Goal: Task Accomplishment & Management: Manage account settings

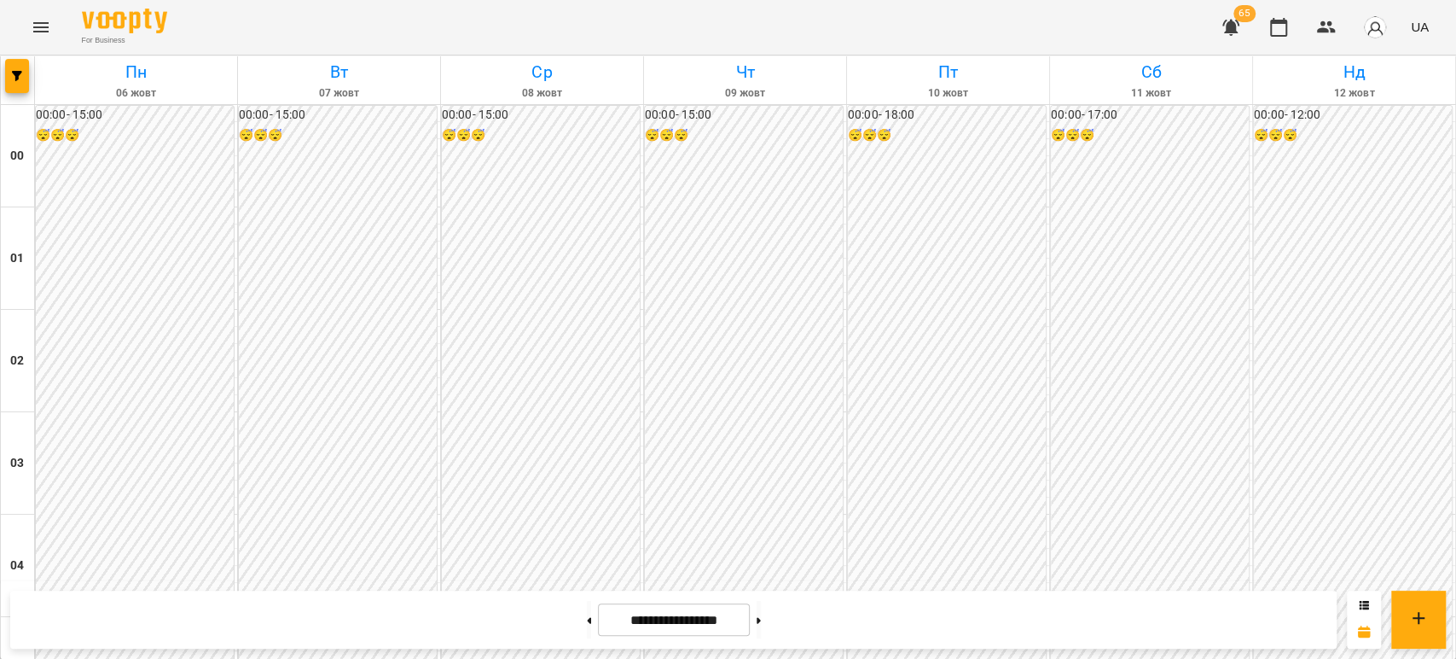
scroll to position [1137, 0]
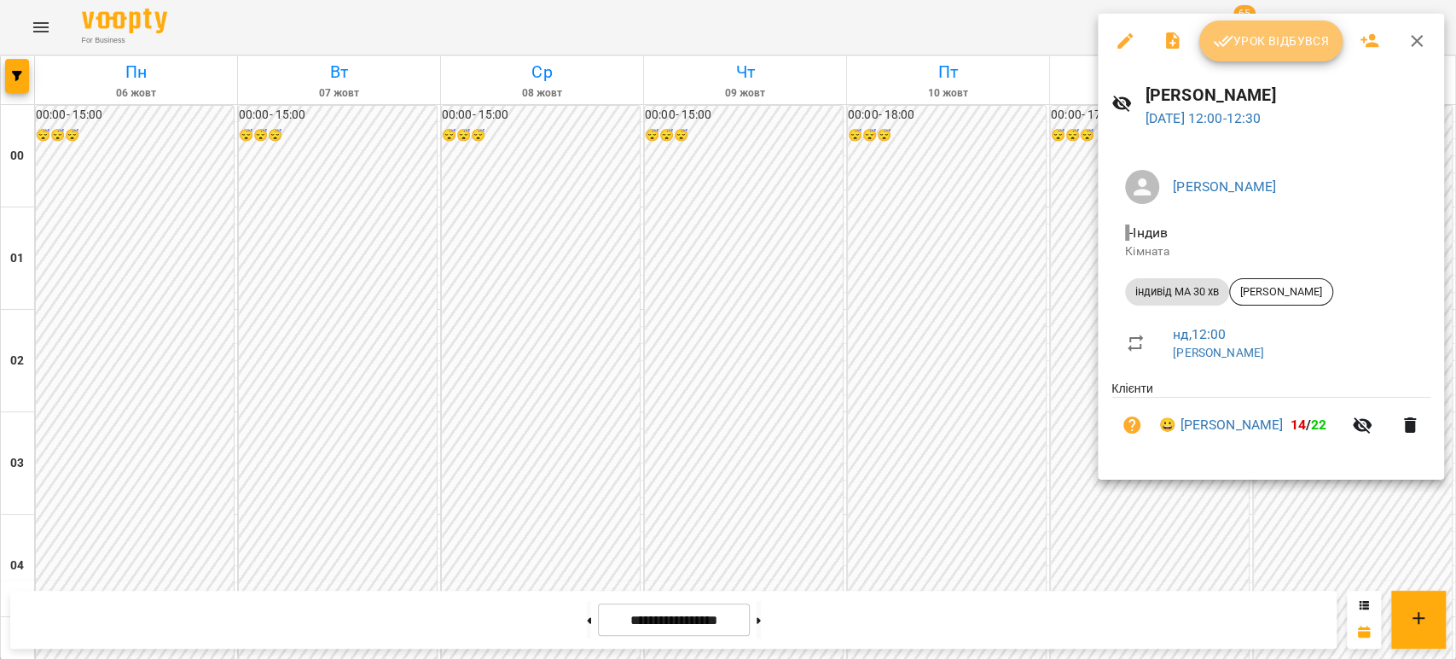
click at [1246, 43] on span "Урок відбувся" at bounding box center [1271, 41] width 116 height 20
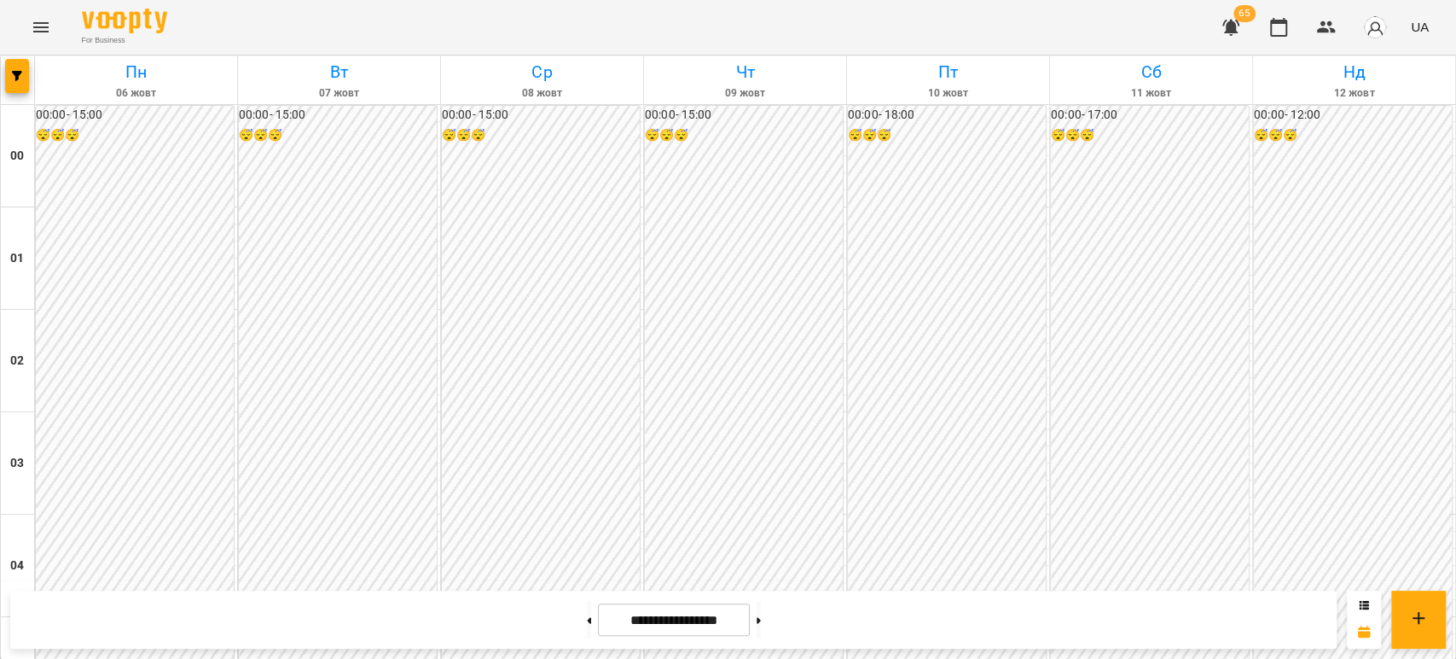
scroll to position [1042, 0]
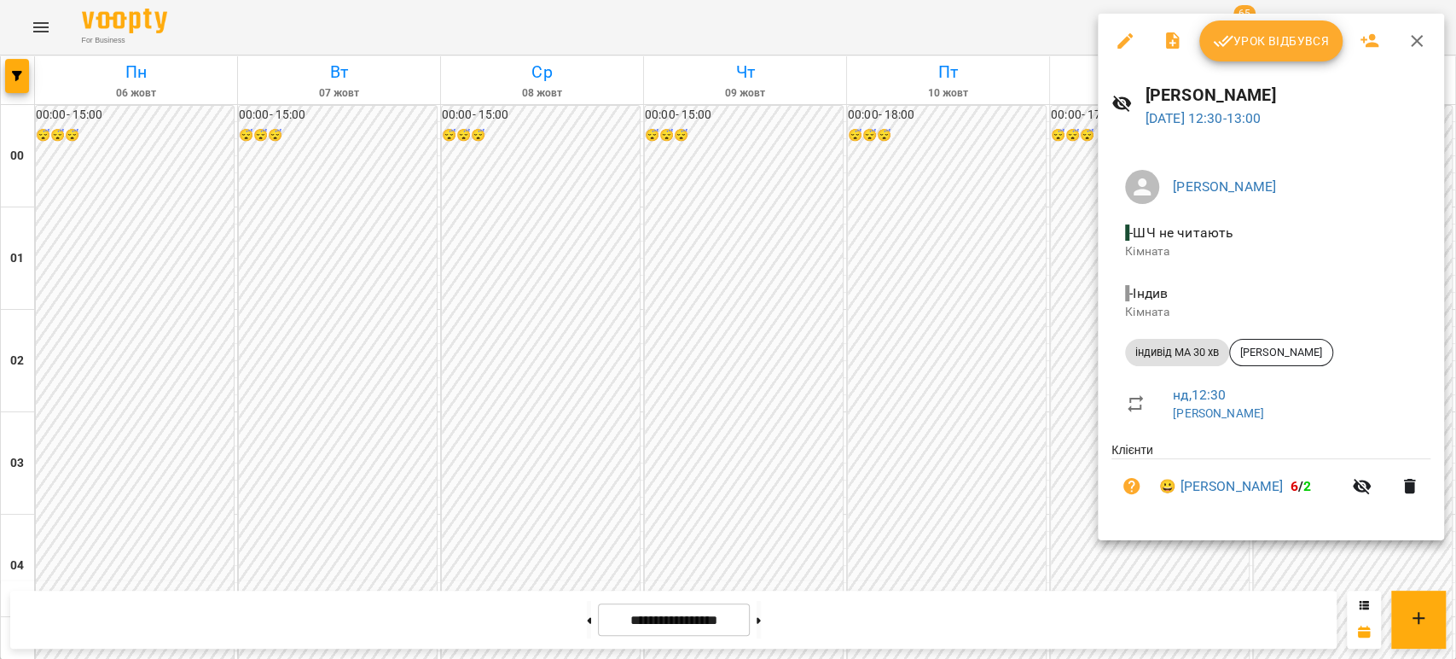
click at [1288, 32] on span "Урок відбувся" at bounding box center [1271, 41] width 116 height 20
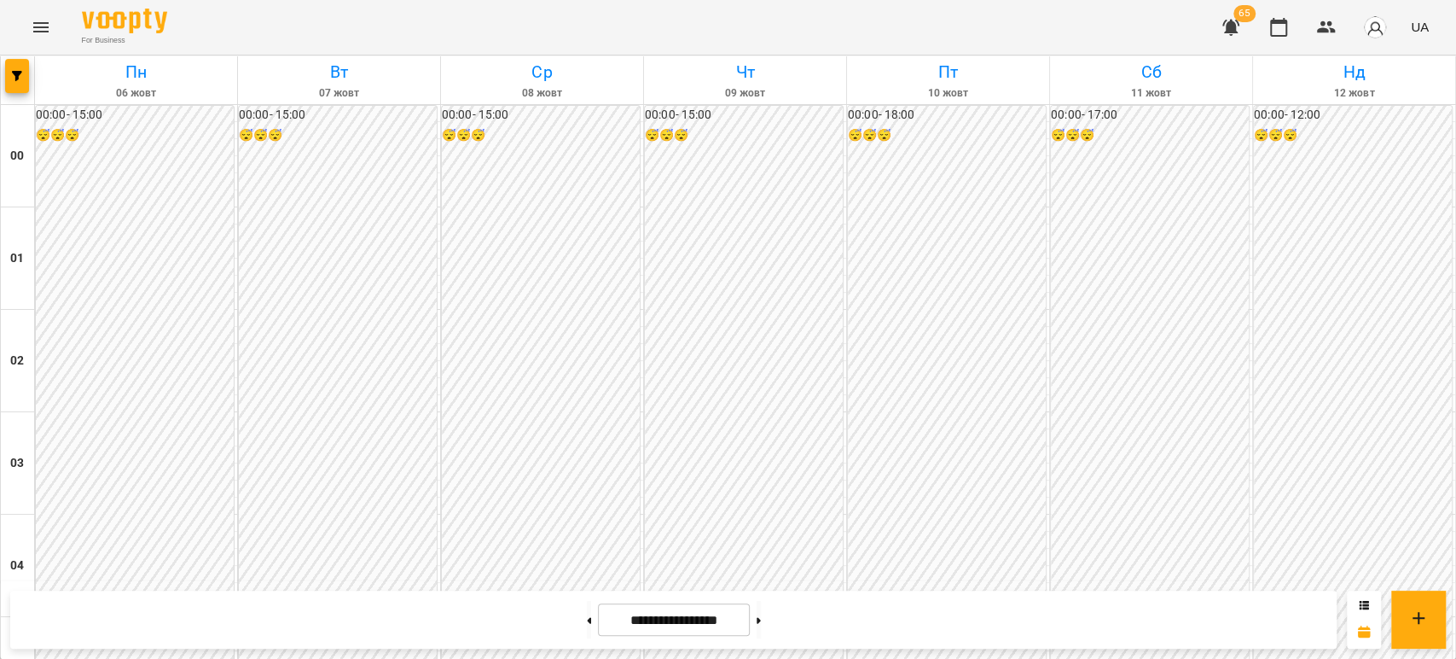
scroll to position [1326, 0]
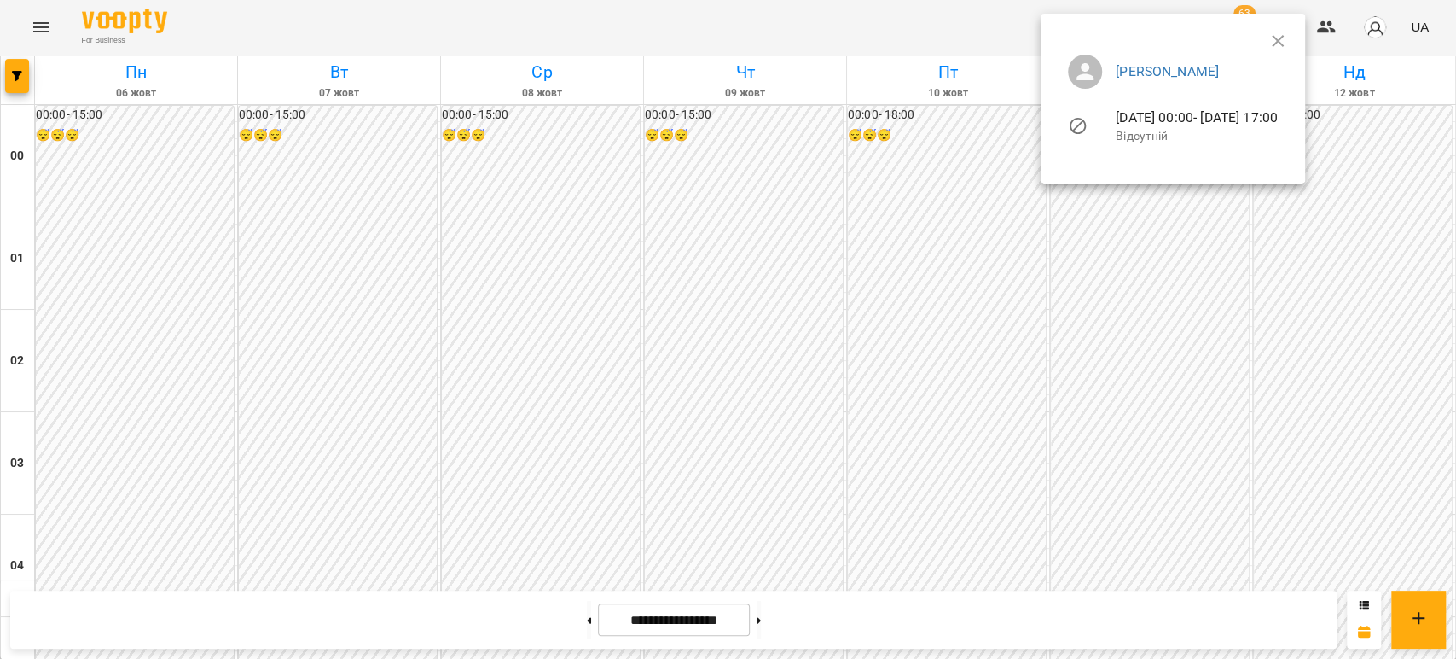
click at [897, 246] on div at bounding box center [728, 329] width 1456 height 659
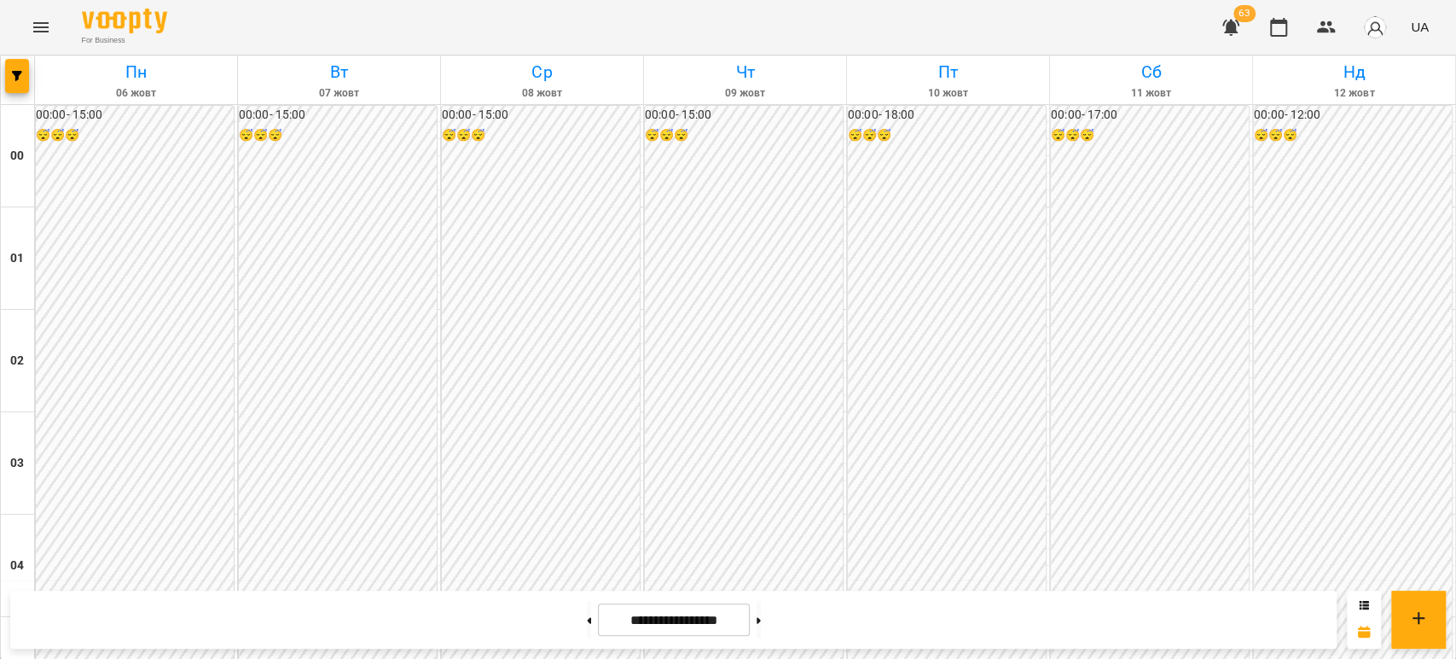
scroll to position [1421, 0]
